Goal: Use online tool/utility

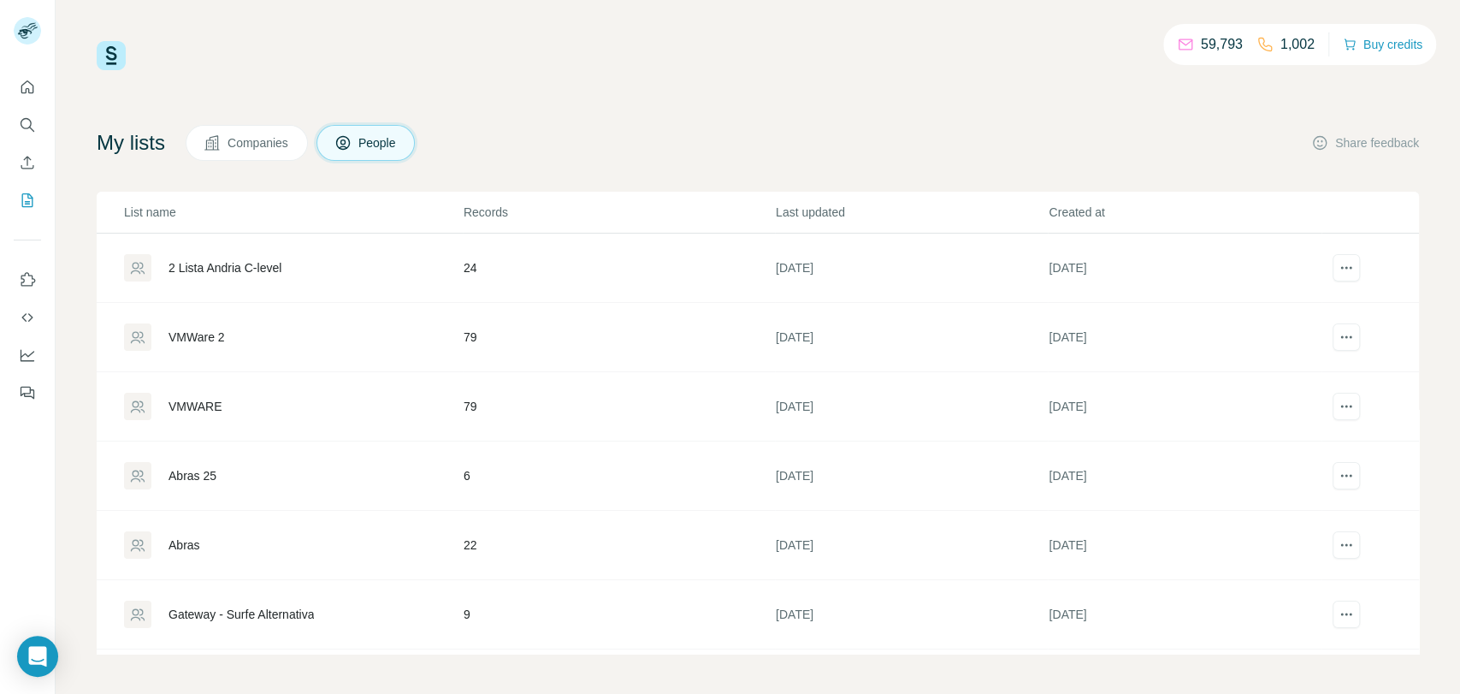
click at [165, 332] on div "VMWare 2" at bounding box center [293, 336] width 338 height 27
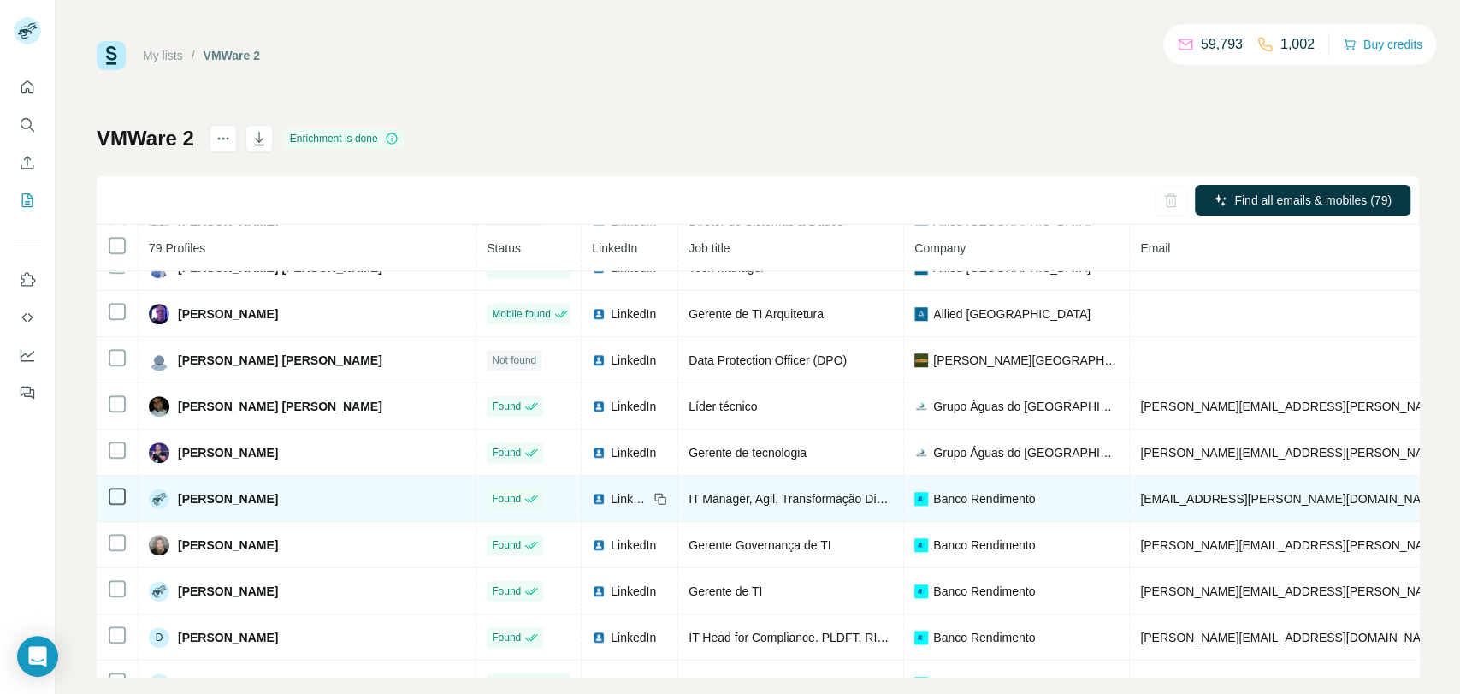
scroll to position [1007, 0]
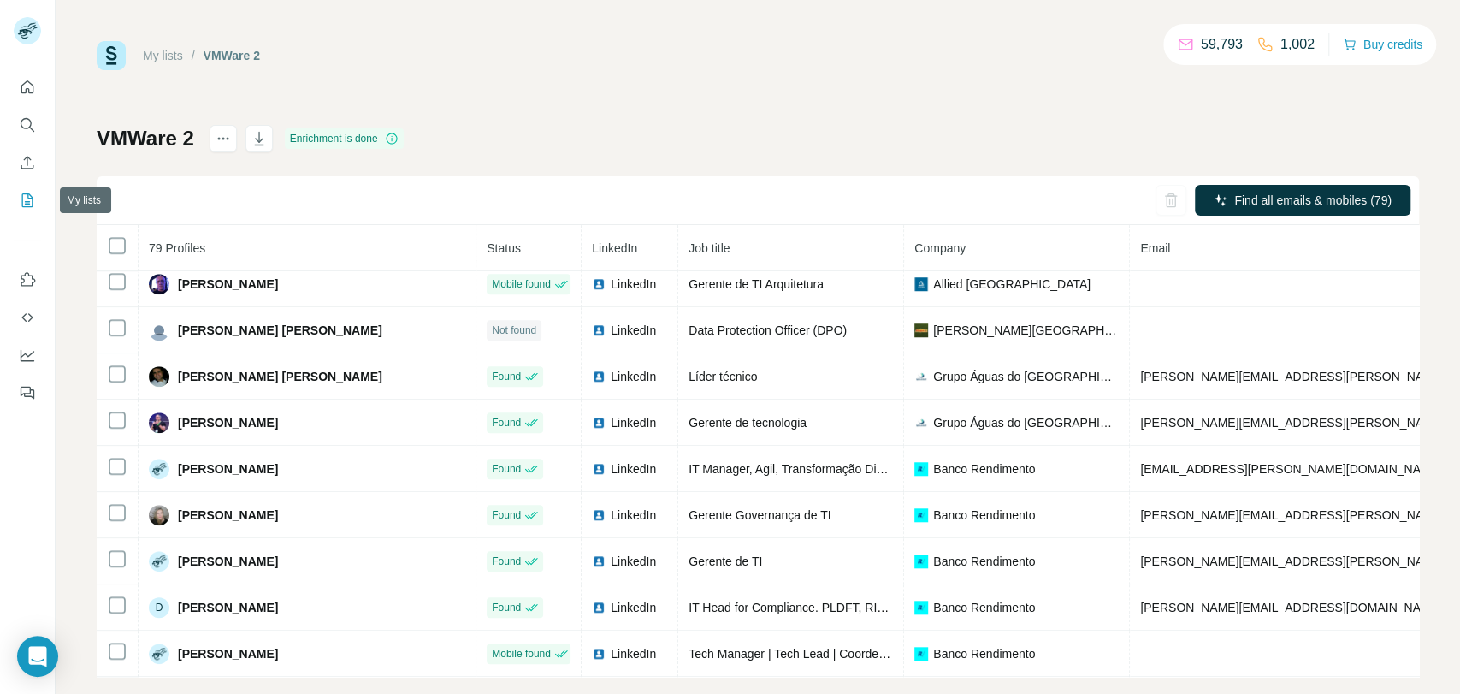
click at [23, 192] on icon "My lists" at bounding box center [27, 200] width 17 height 17
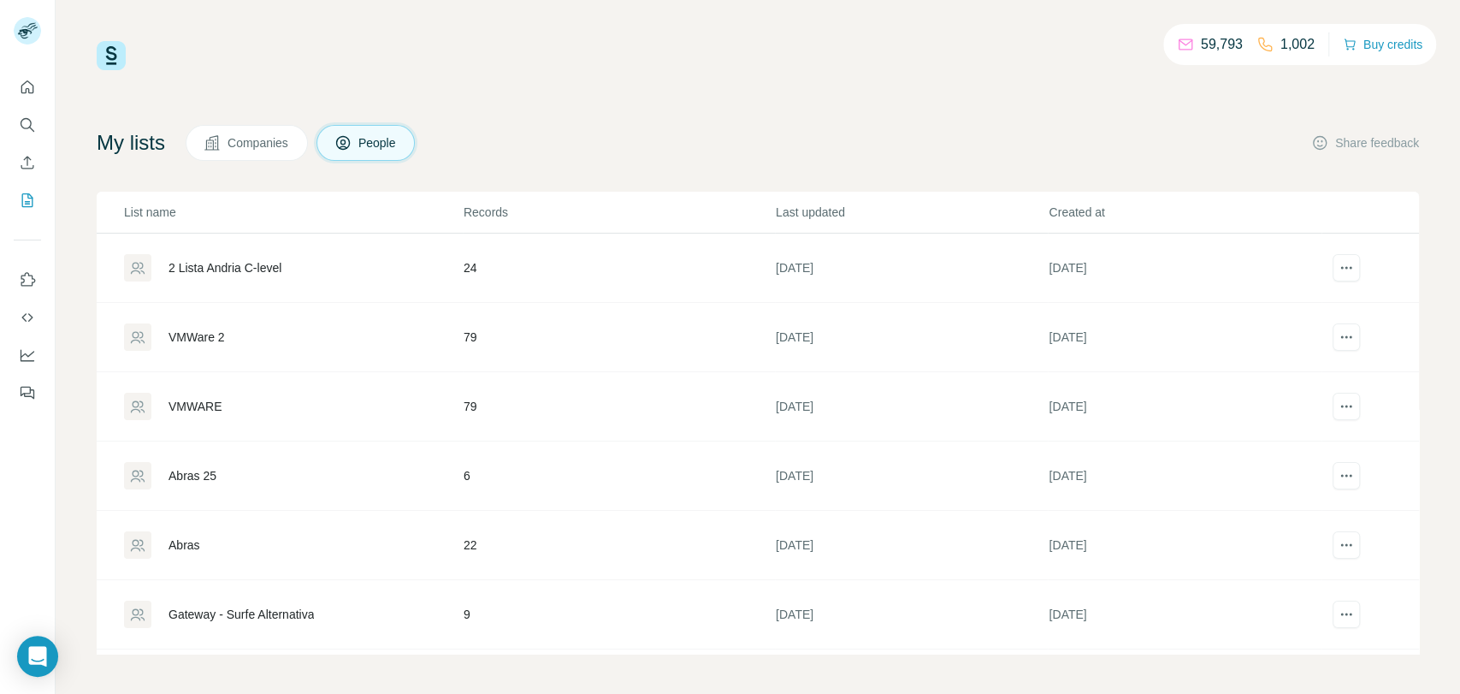
click at [280, 269] on div "2 Lista Andria C-level" at bounding box center [224, 267] width 113 height 17
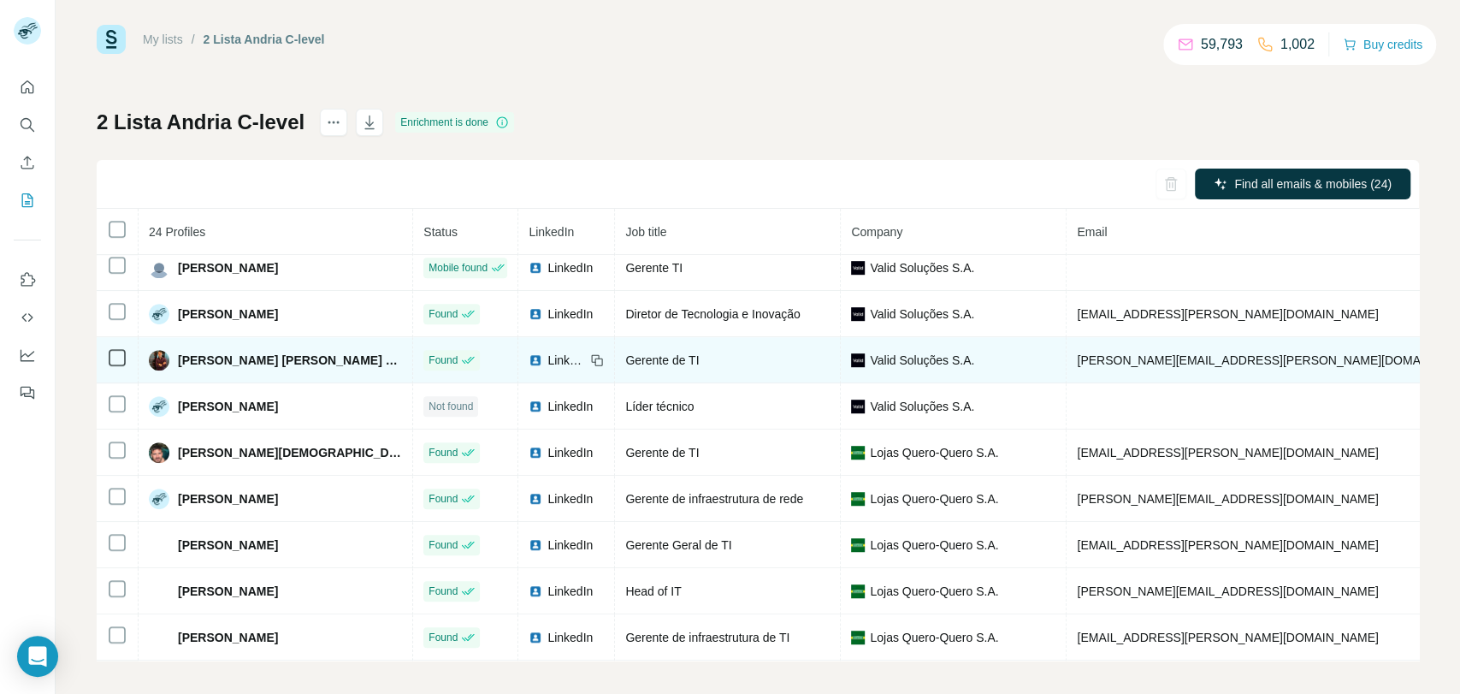
scroll to position [24, 0]
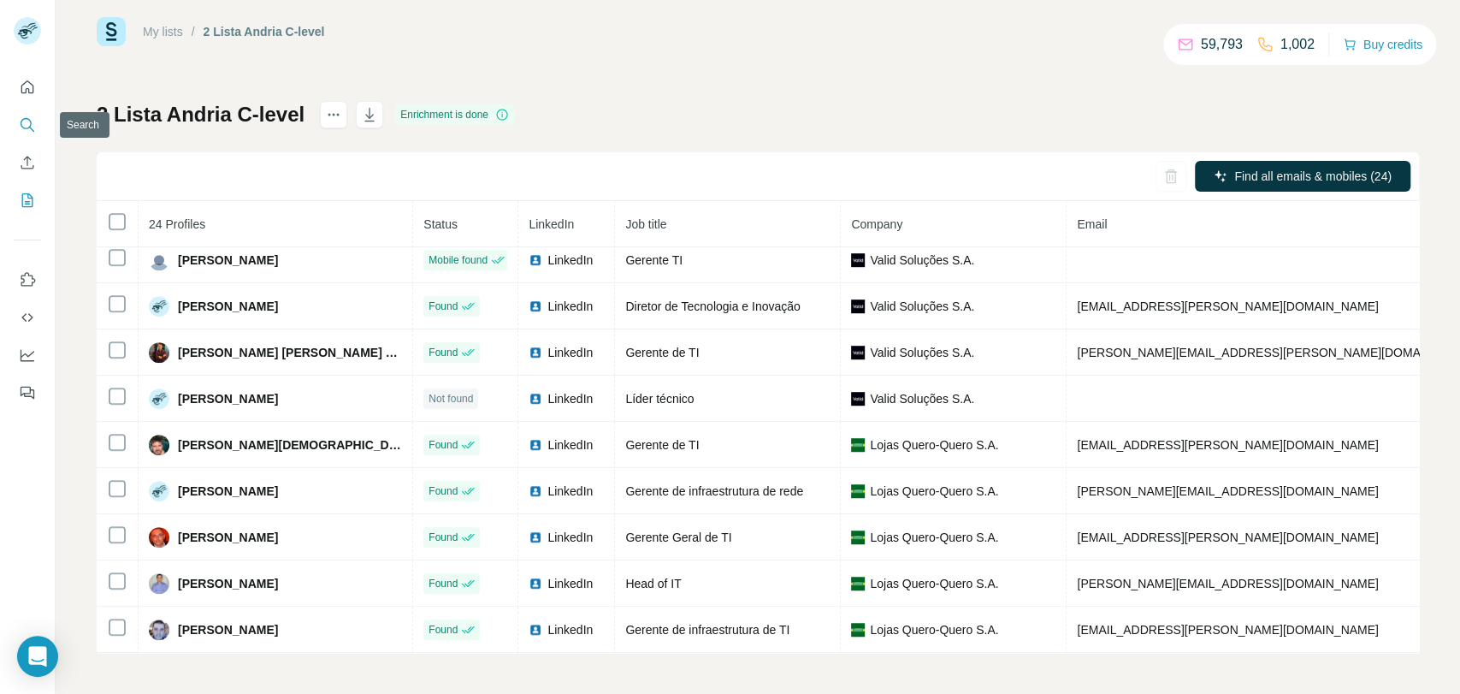
click at [27, 125] on icon "Search" at bounding box center [27, 124] width 17 height 17
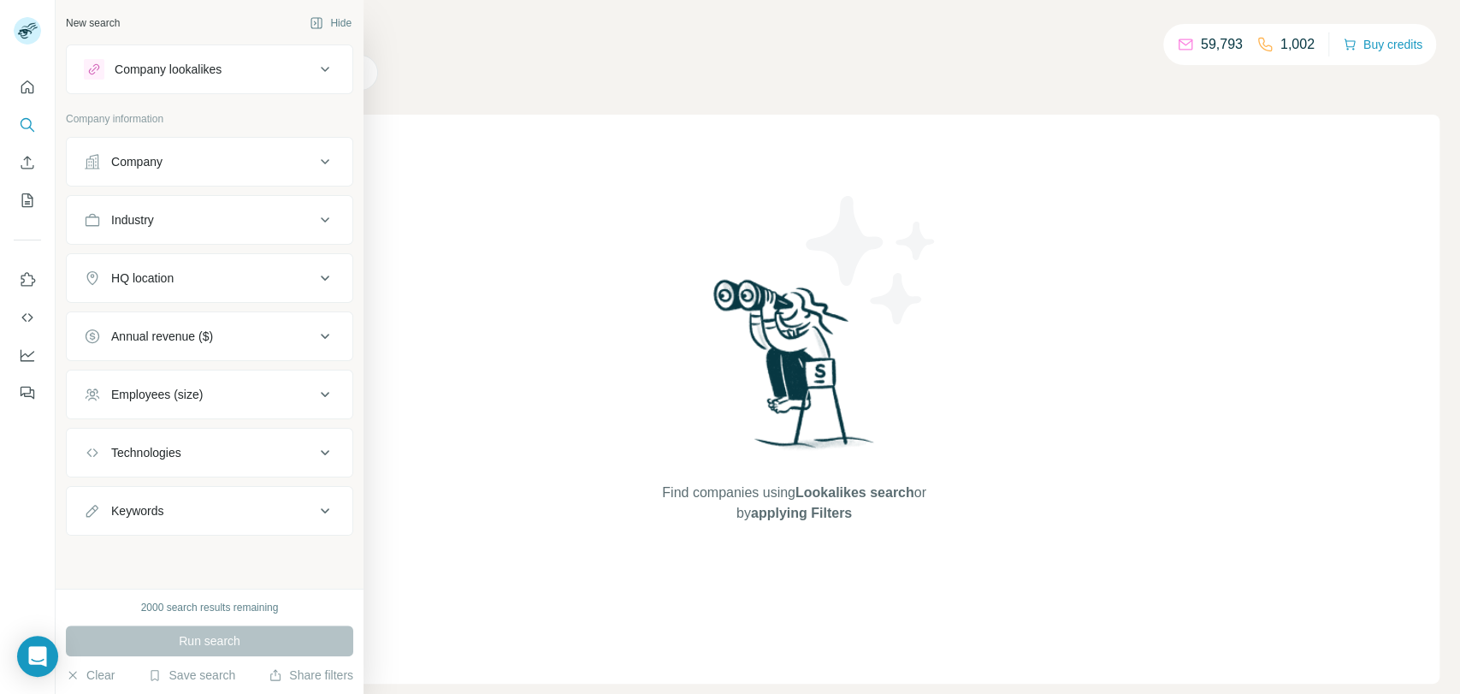
click at [275, 175] on button "Company" at bounding box center [210, 161] width 286 height 41
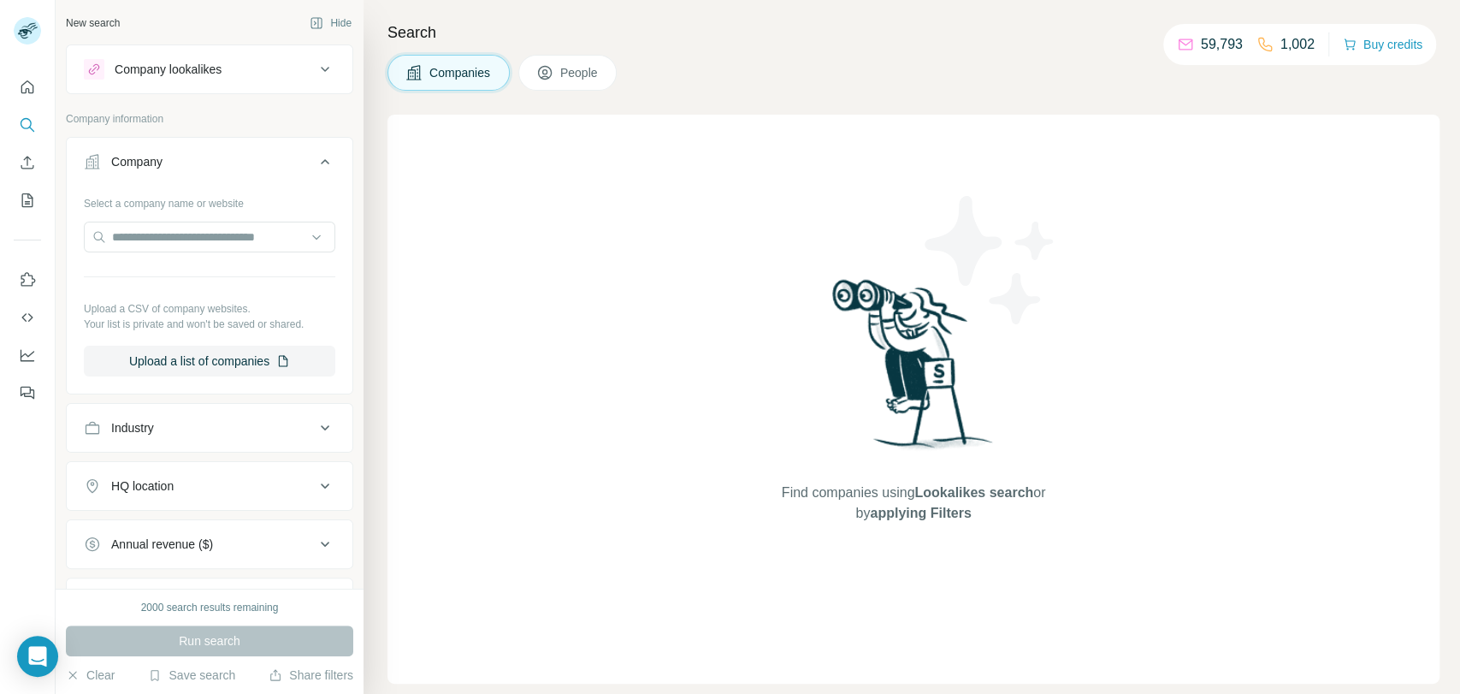
scroll to position [201, 0]
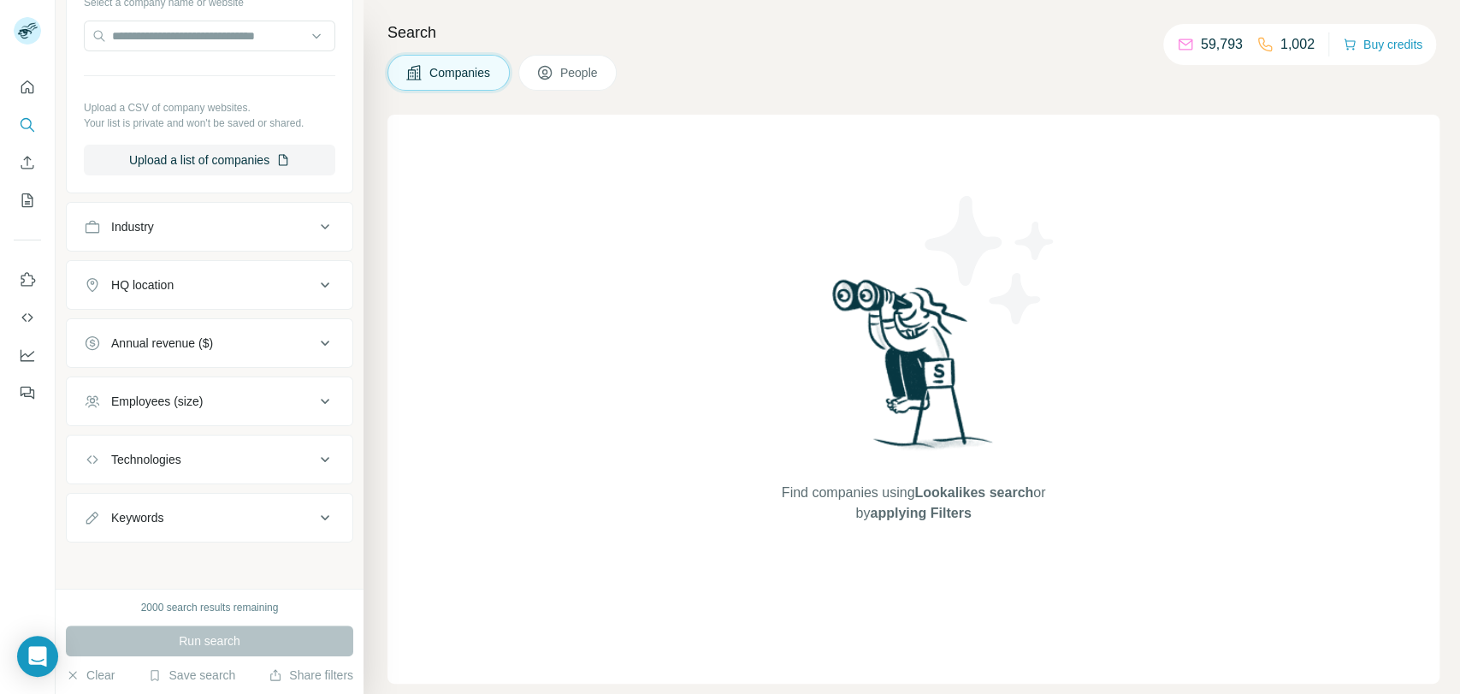
click at [588, 70] on span "People" at bounding box center [579, 72] width 39 height 17
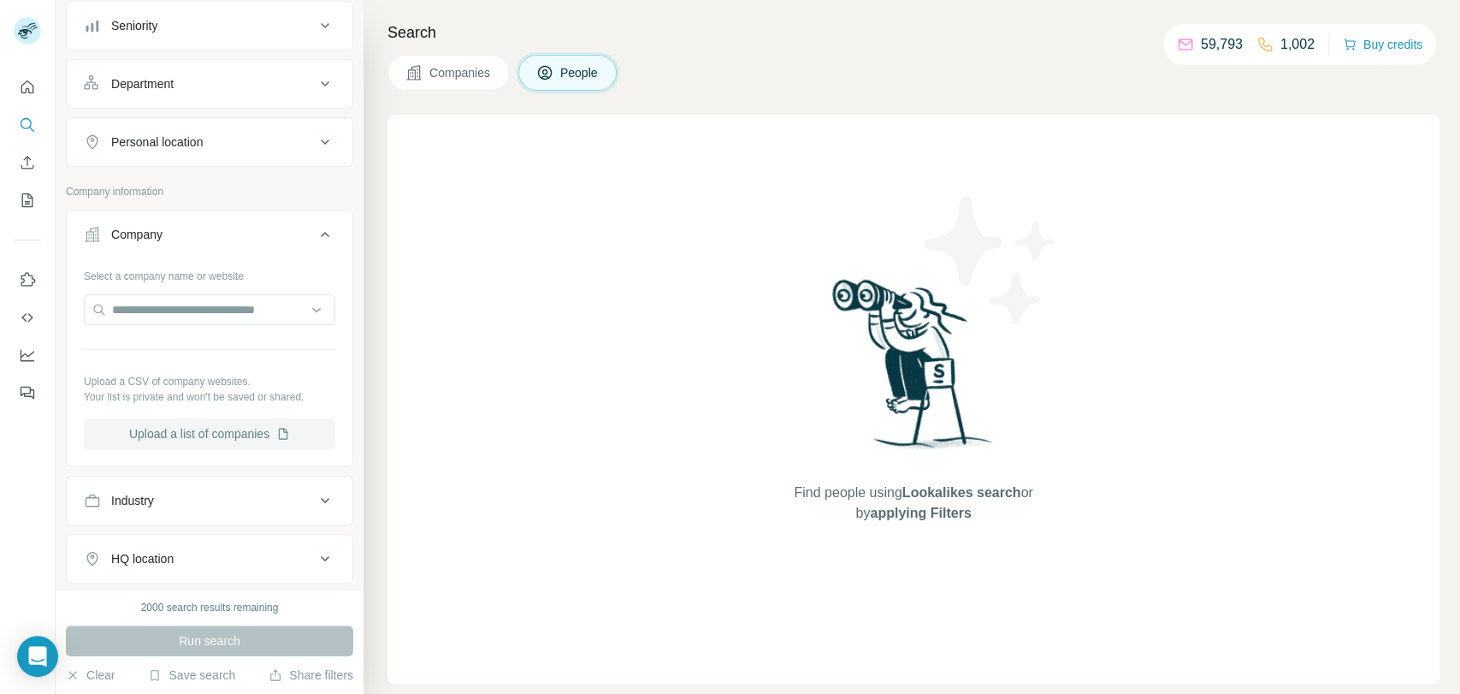
scroll to position [182, 0]
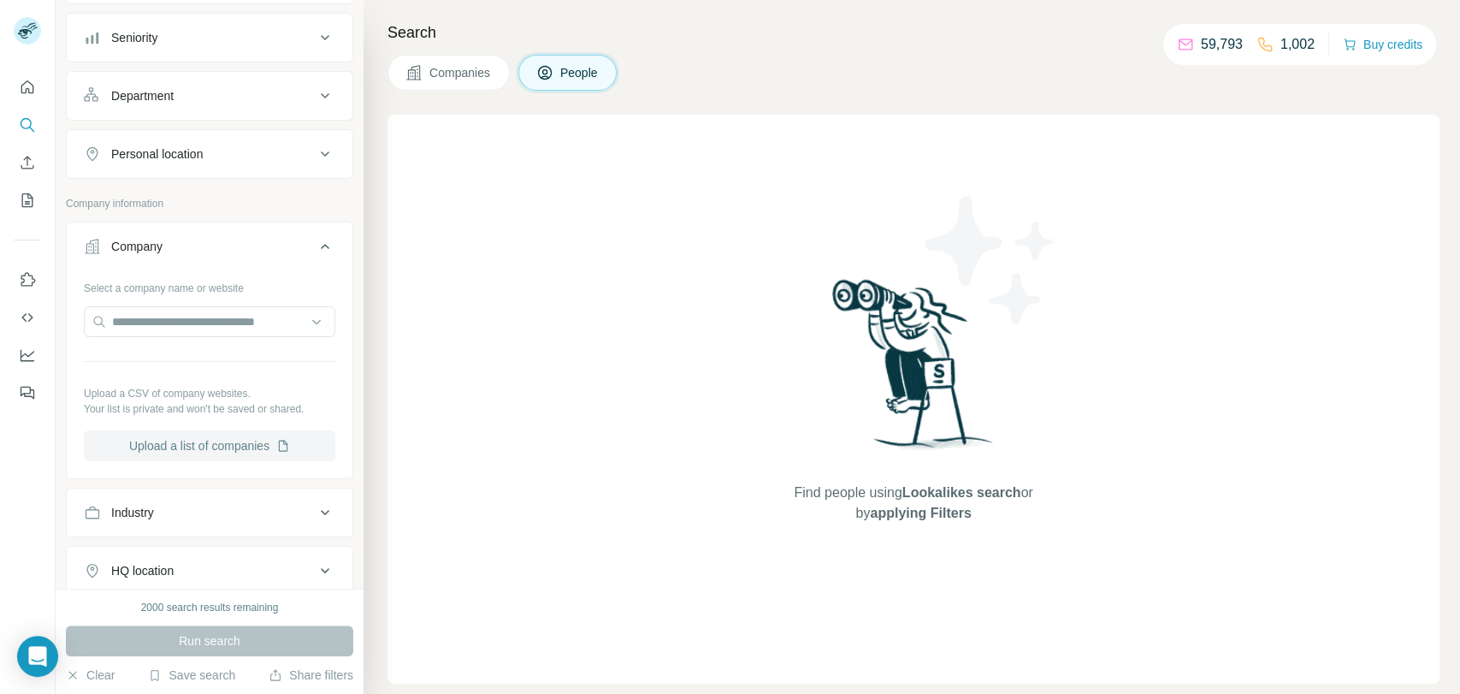
click at [221, 453] on button "Upload a list of companies" at bounding box center [209, 445] width 251 height 31
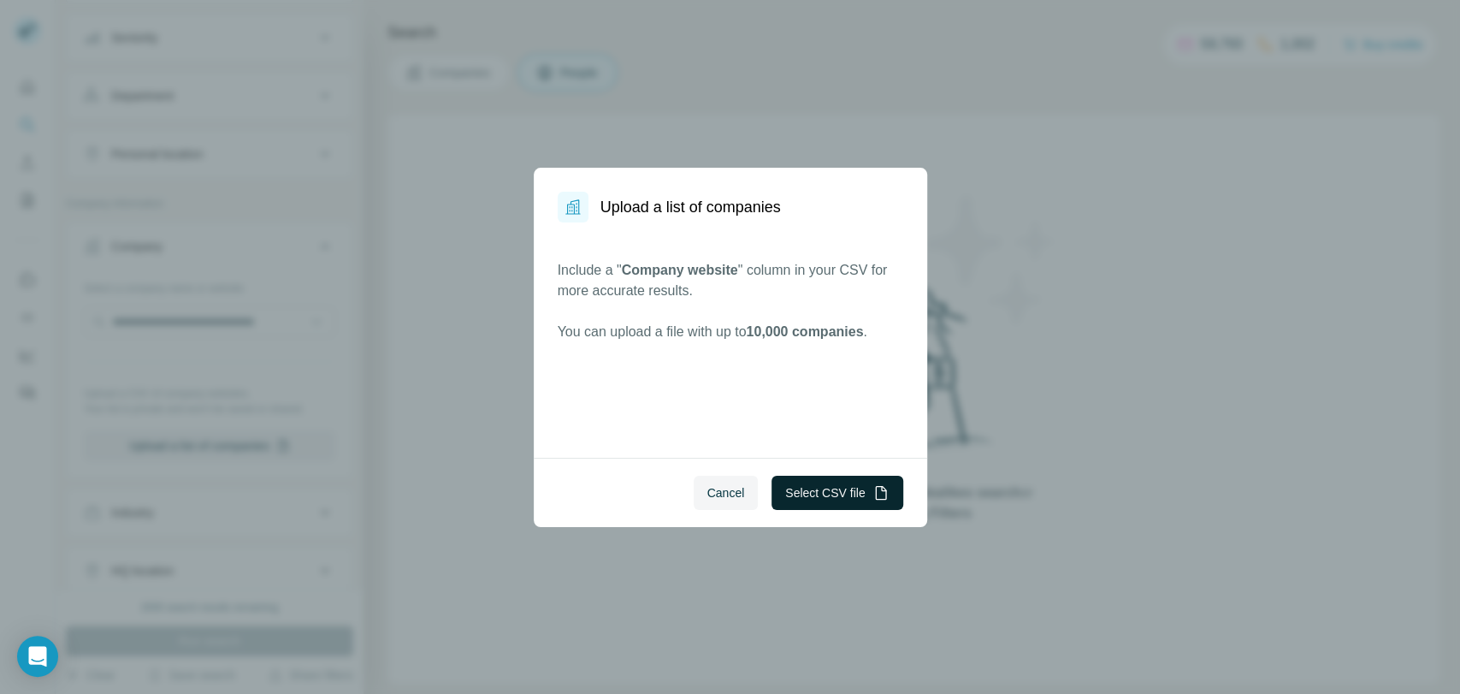
click at [860, 494] on button "Select CSV file" at bounding box center [837, 493] width 131 height 34
click at [806, 493] on button "Select CSV file" at bounding box center [837, 493] width 131 height 34
drag, startPoint x: 729, startPoint y: 494, endPoint x: 699, endPoint y: 490, distance: 30.2
click at [724, 494] on span "Cancel" at bounding box center [726, 492] width 38 height 17
